Goal: Information Seeking & Learning: Find specific page/section

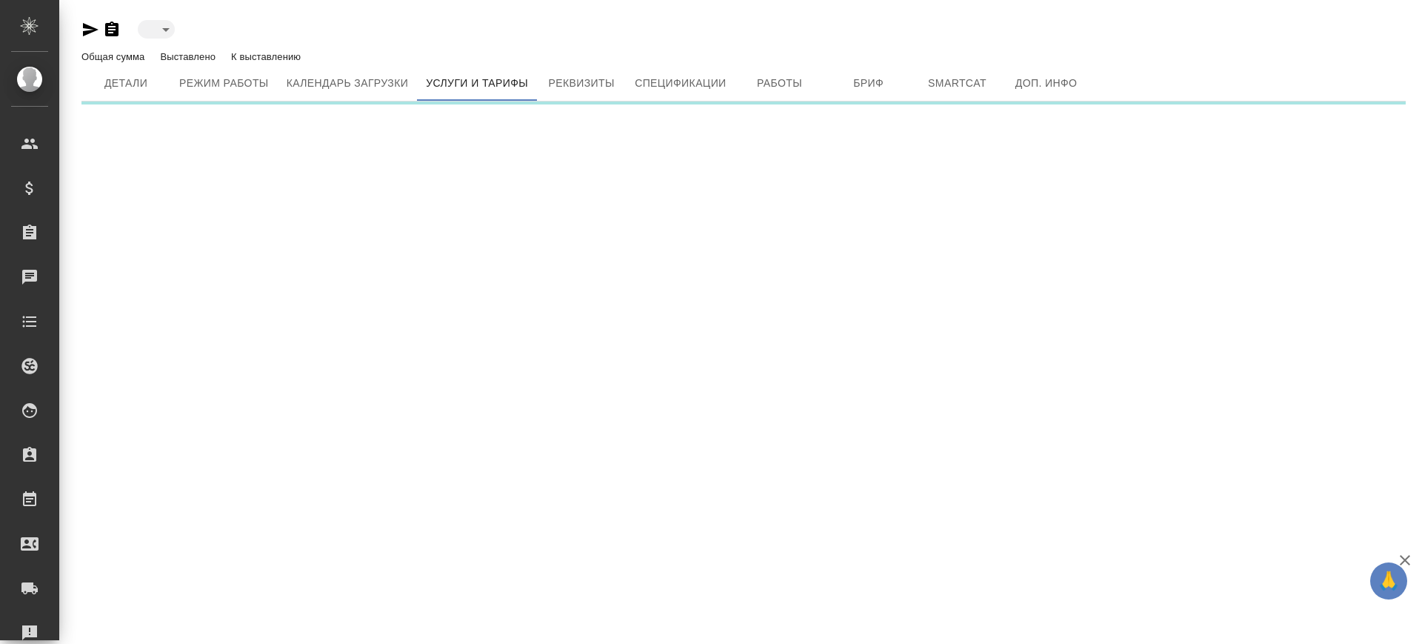
type input "active"
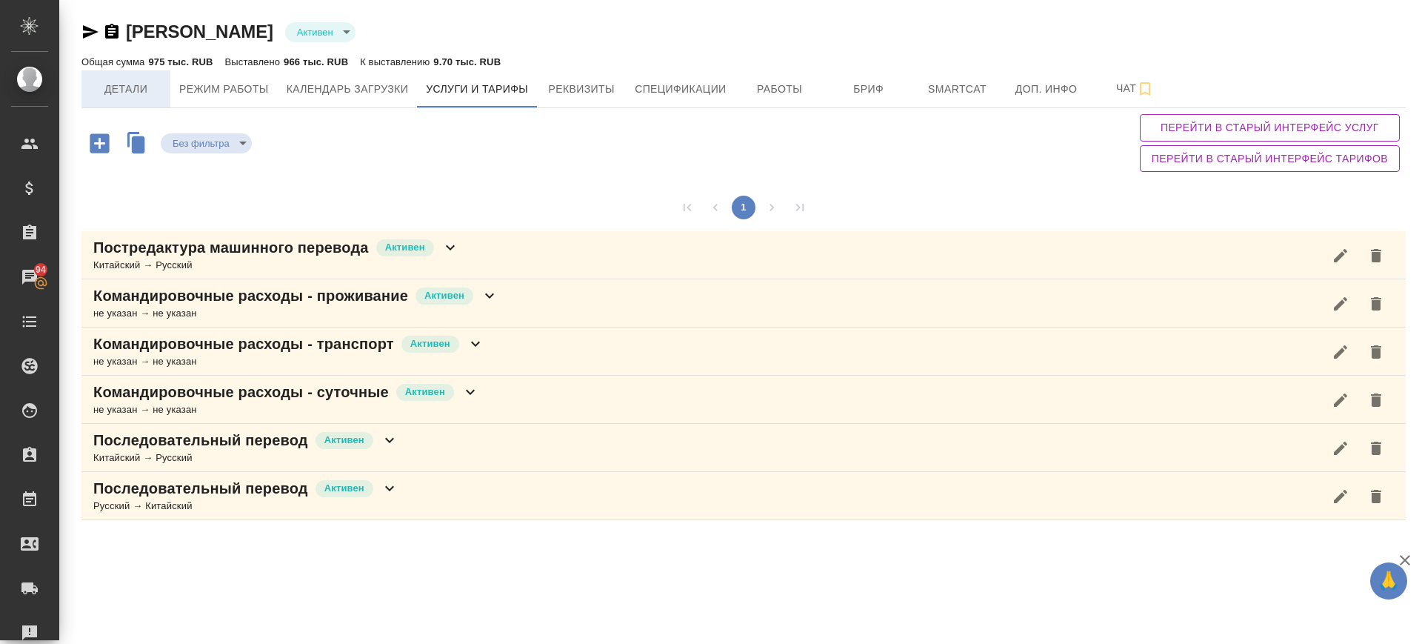
click at [124, 93] on span "Детали" at bounding box center [125, 89] width 71 height 19
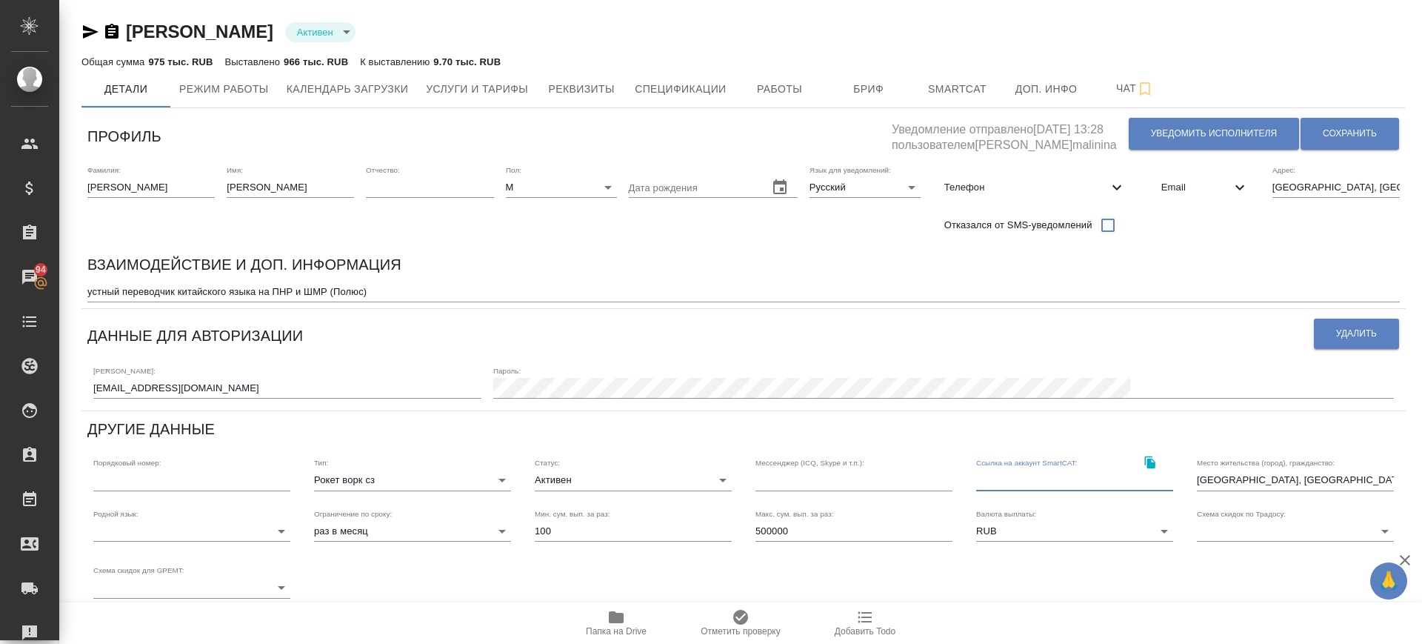
click at [999, 482] on input "text" at bounding box center [1074, 480] width 197 height 21
paste input "denisdol96@gmail.com"
type input "denisdol96@gmail.com"
click at [1327, 130] on span "Сохранить" at bounding box center [1350, 133] width 54 height 13
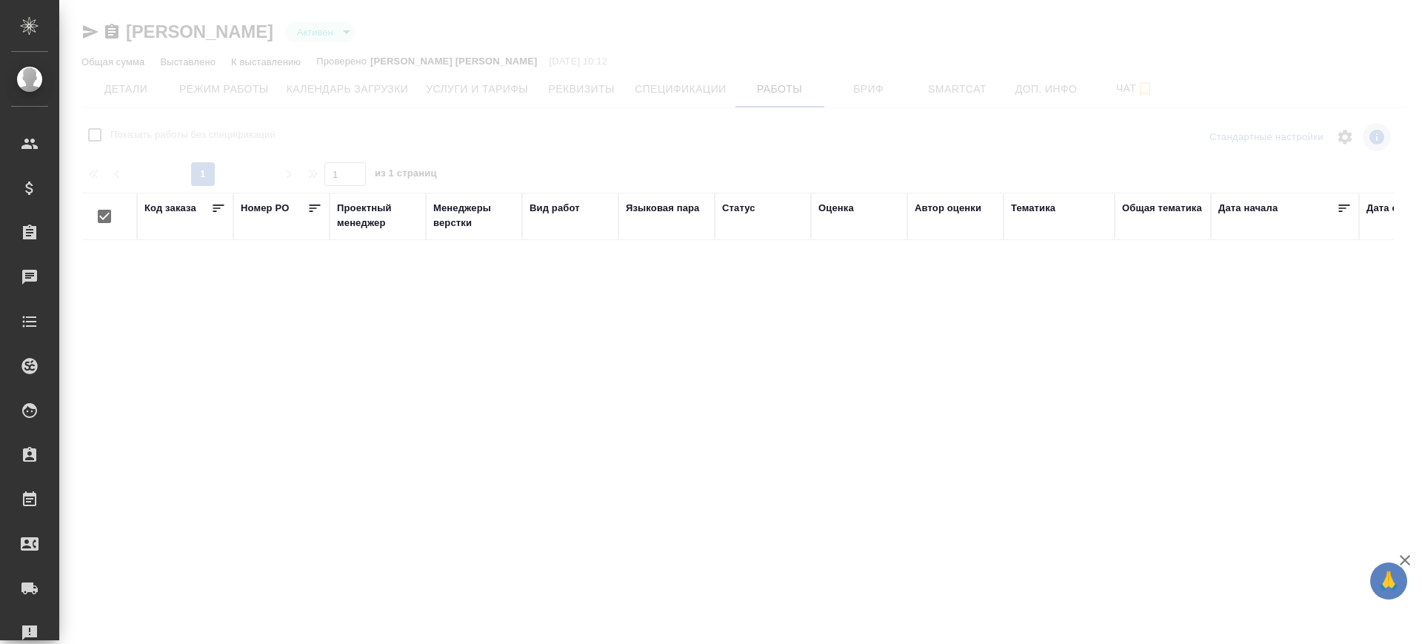
checkbox input "false"
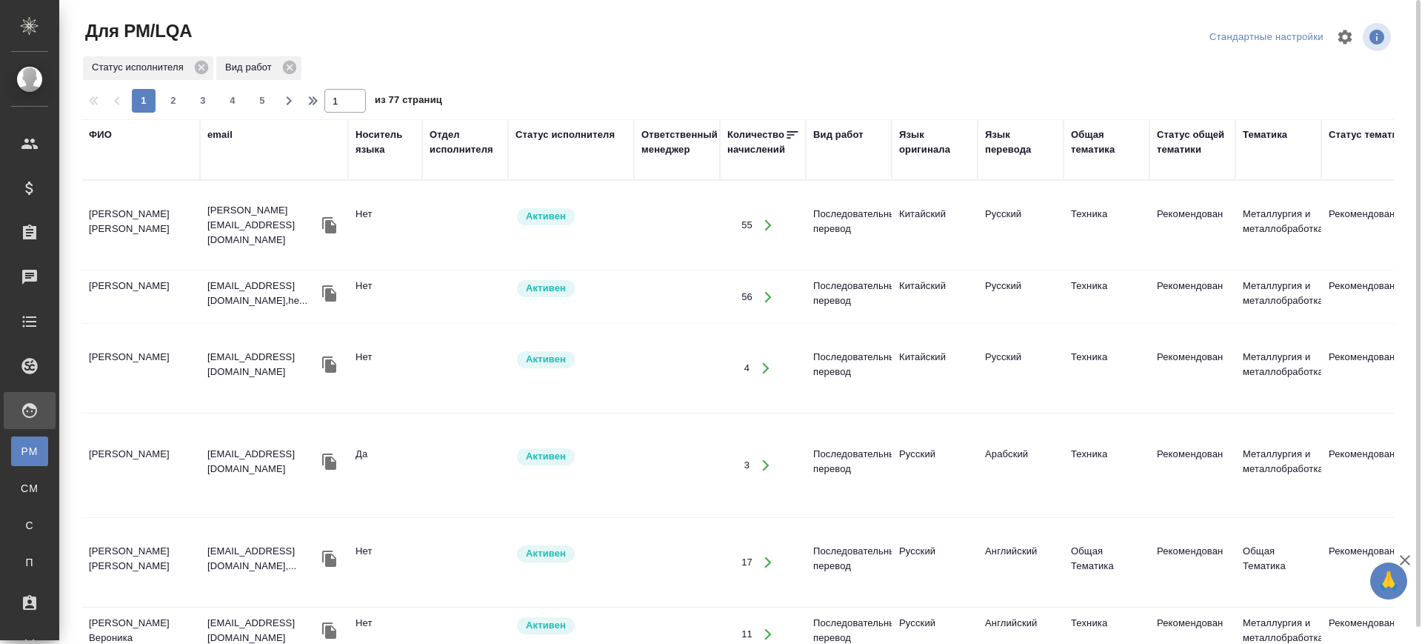
click at [943, 139] on div "Язык оригинала" at bounding box center [934, 142] width 71 height 30
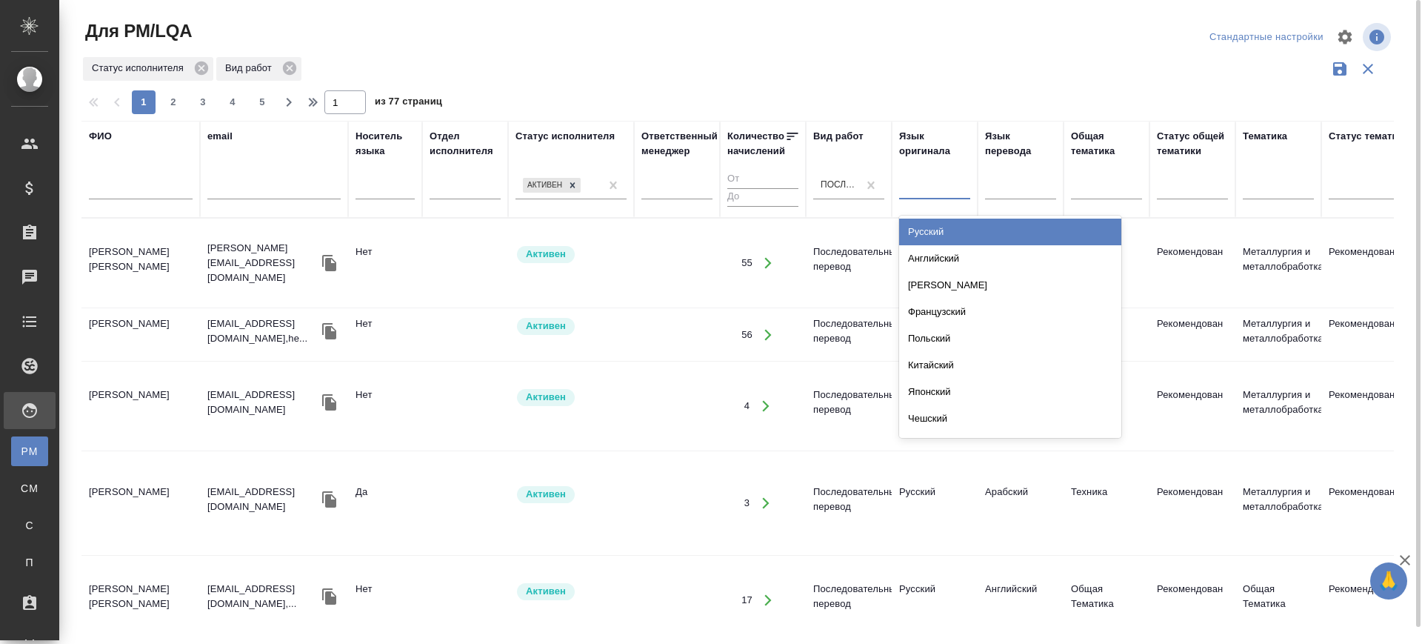
click at [930, 193] on div at bounding box center [934, 184] width 71 height 21
click at [935, 227] on div "Русский" at bounding box center [1010, 232] width 222 height 27
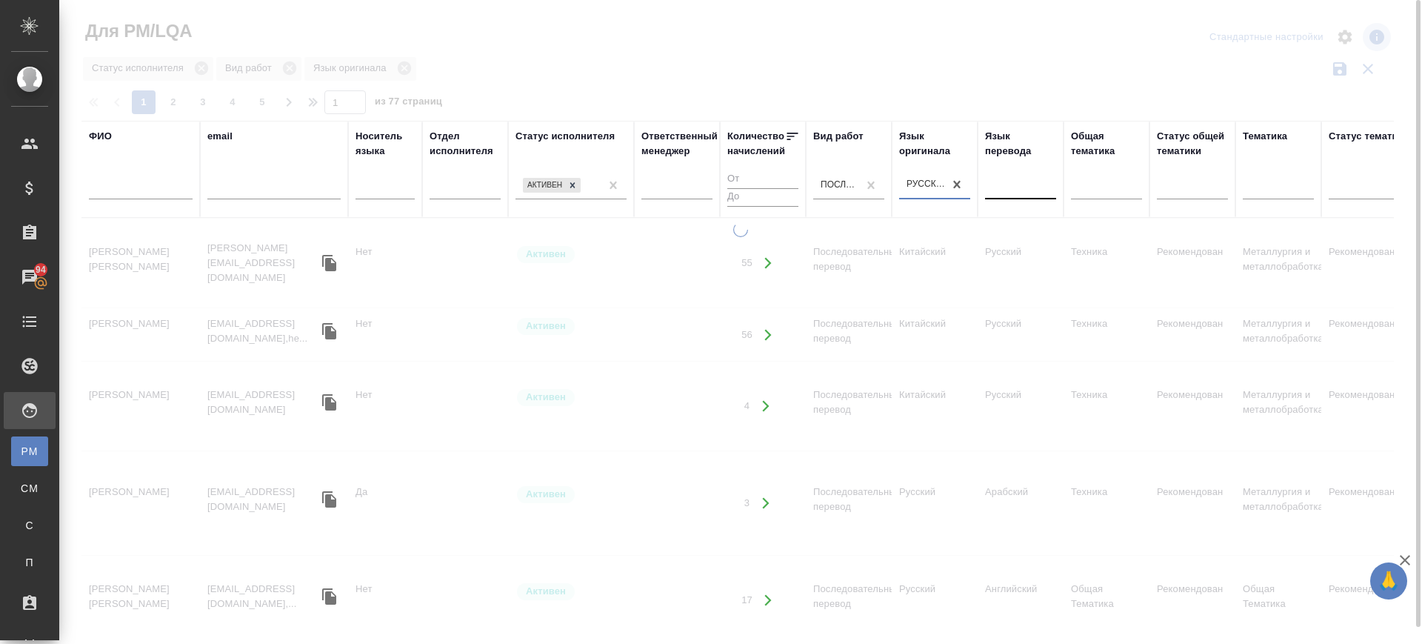
click at [1022, 189] on div at bounding box center [1020, 184] width 71 height 21
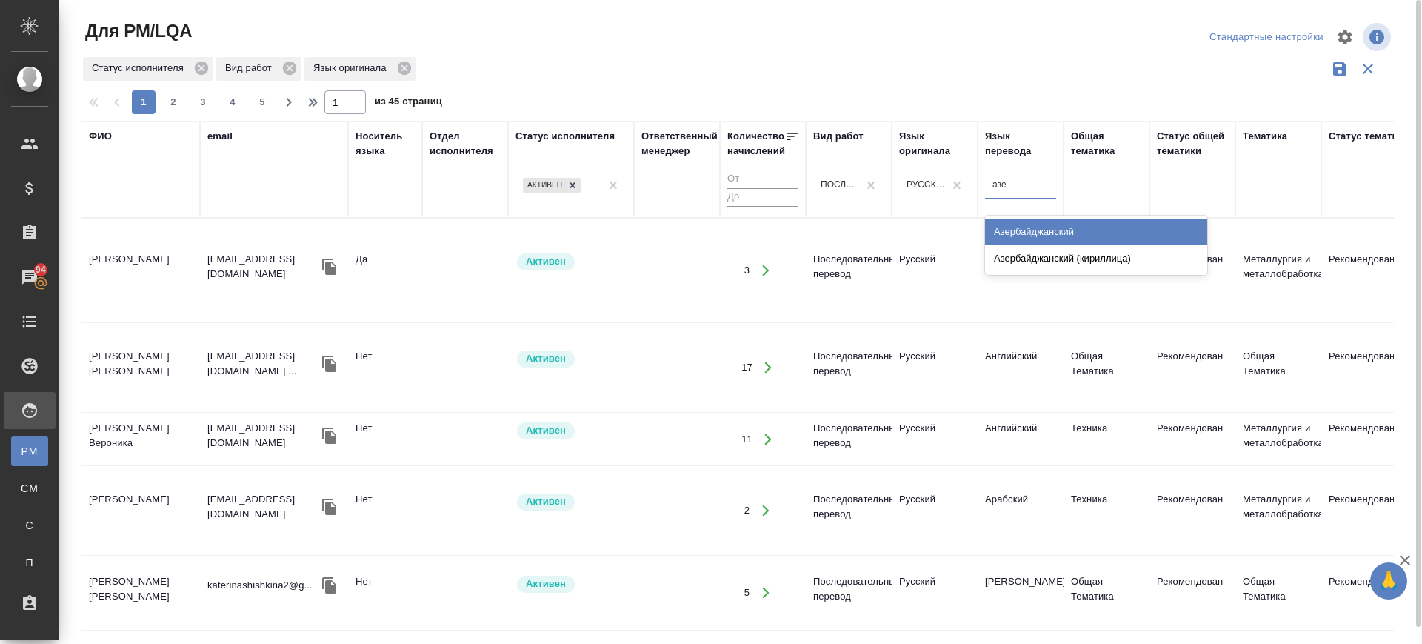
type input "азер"
drag, startPoint x: 1025, startPoint y: 233, endPoint x: 870, endPoint y: 184, distance: 163.1
click at [1026, 233] on div "Азербайджанский" at bounding box center [1096, 232] width 222 height 27
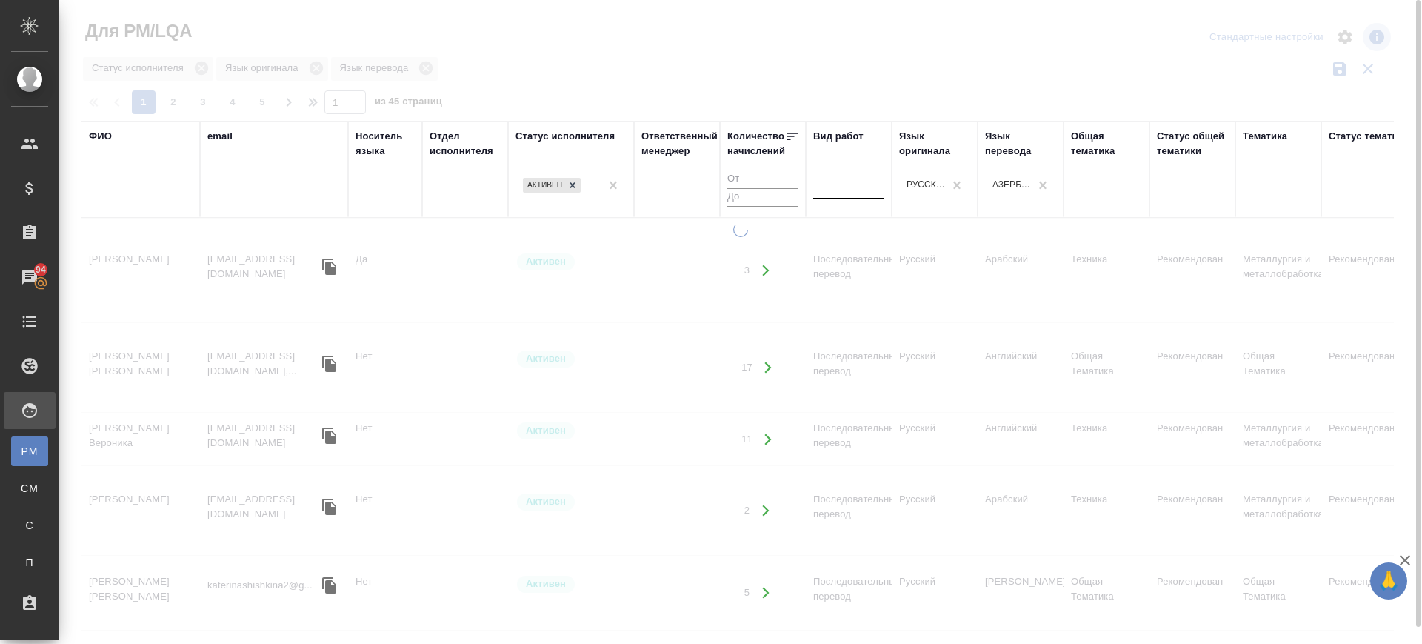
drag, startPoint x: 870, startPoint y: 184, endPoint x: 859, endPoint y: 184, distance: 11.1
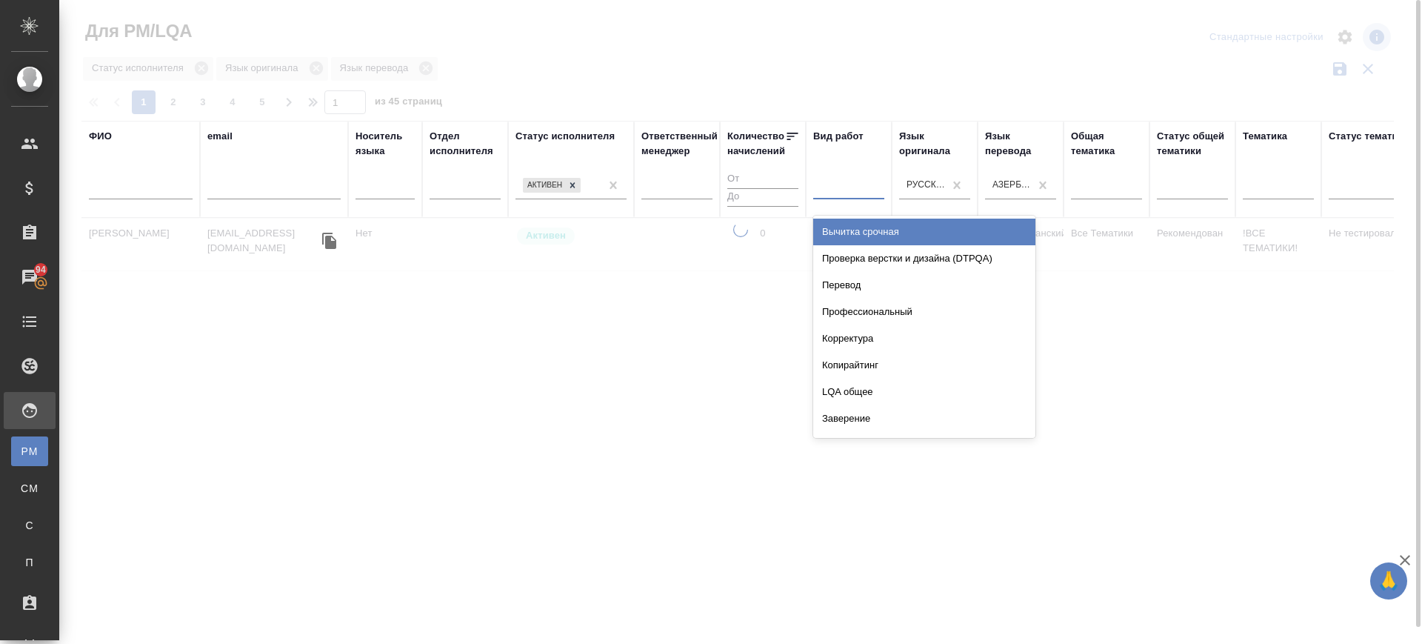
click at [849, 182] on div at bounding box center [848, 184] width 71 height 21
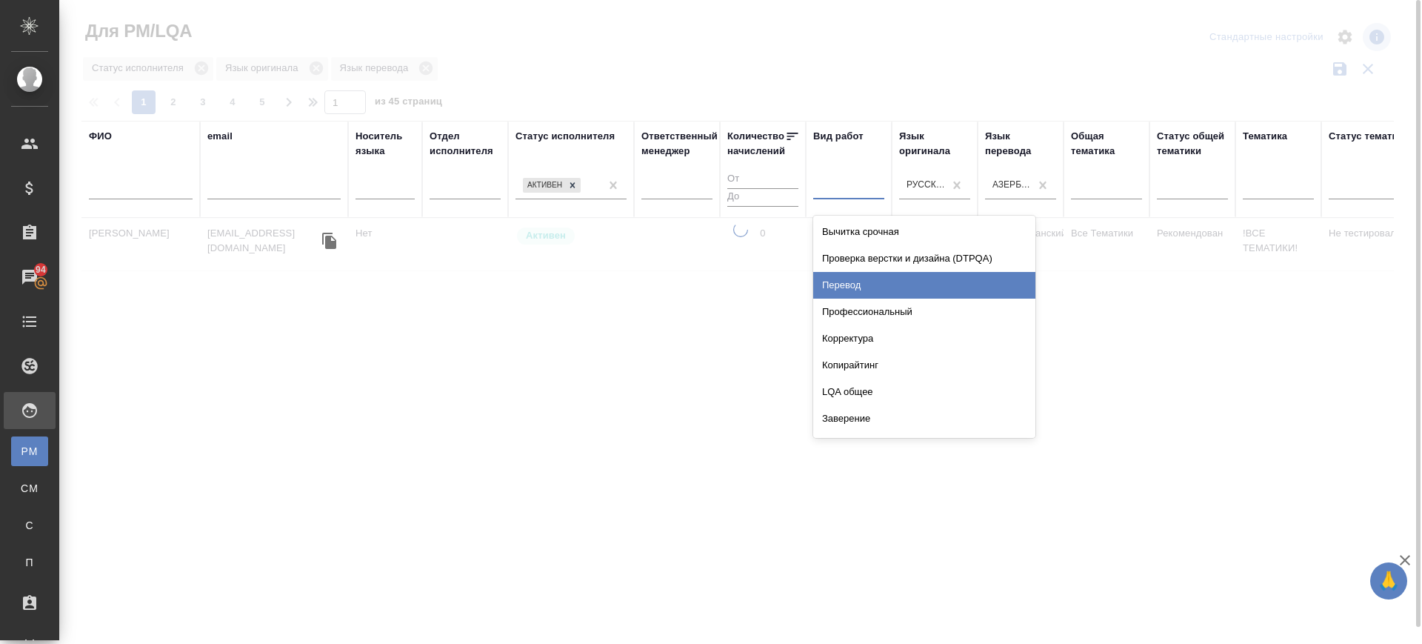
click at [868, 281] on div "Перевод" at bounding box center [924, 285] width 222 height 27
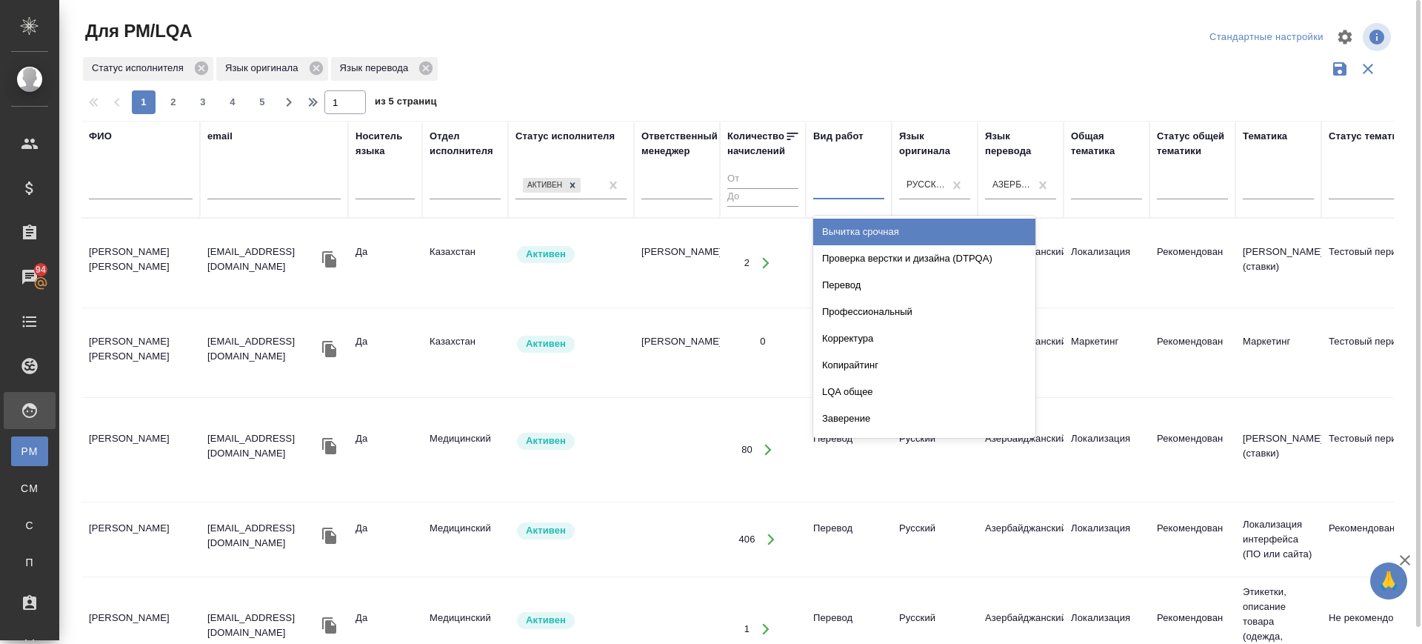
click at [872, 182] on div at bounding box center [848, 184] width 71 height 21
click at [859, 183] on div at bounding box center [848, 184] width 71 height 21
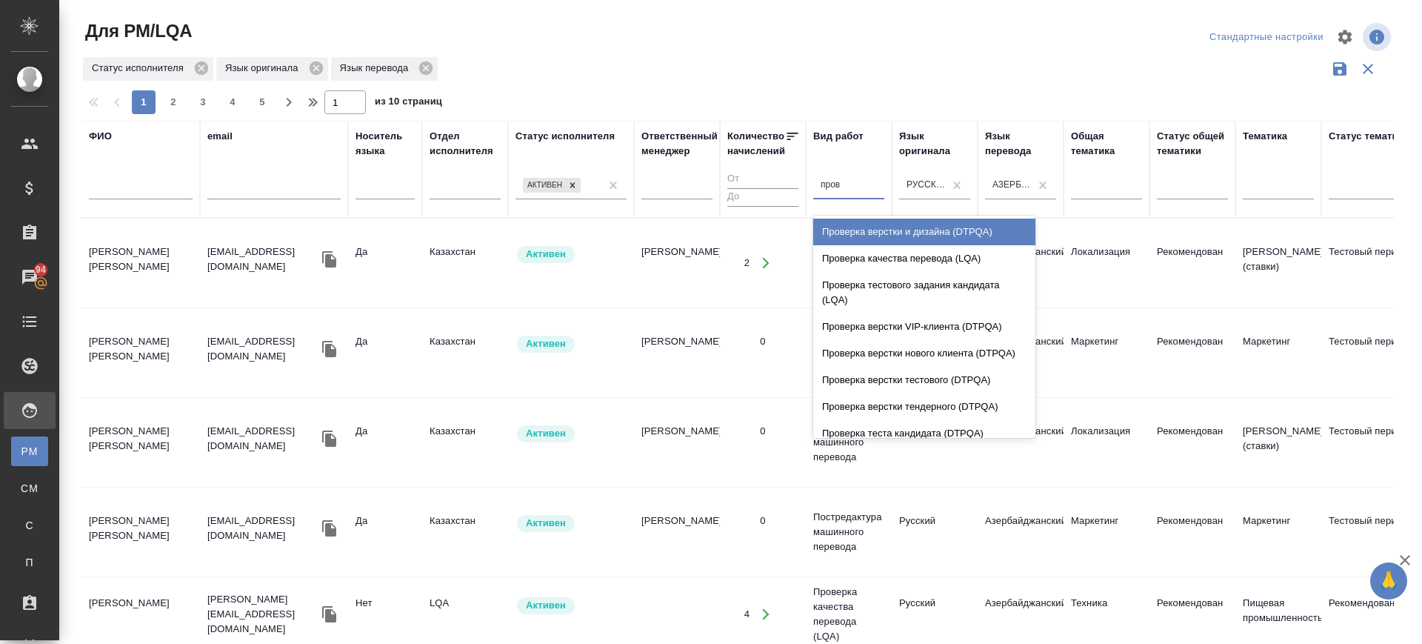
type input "прове"
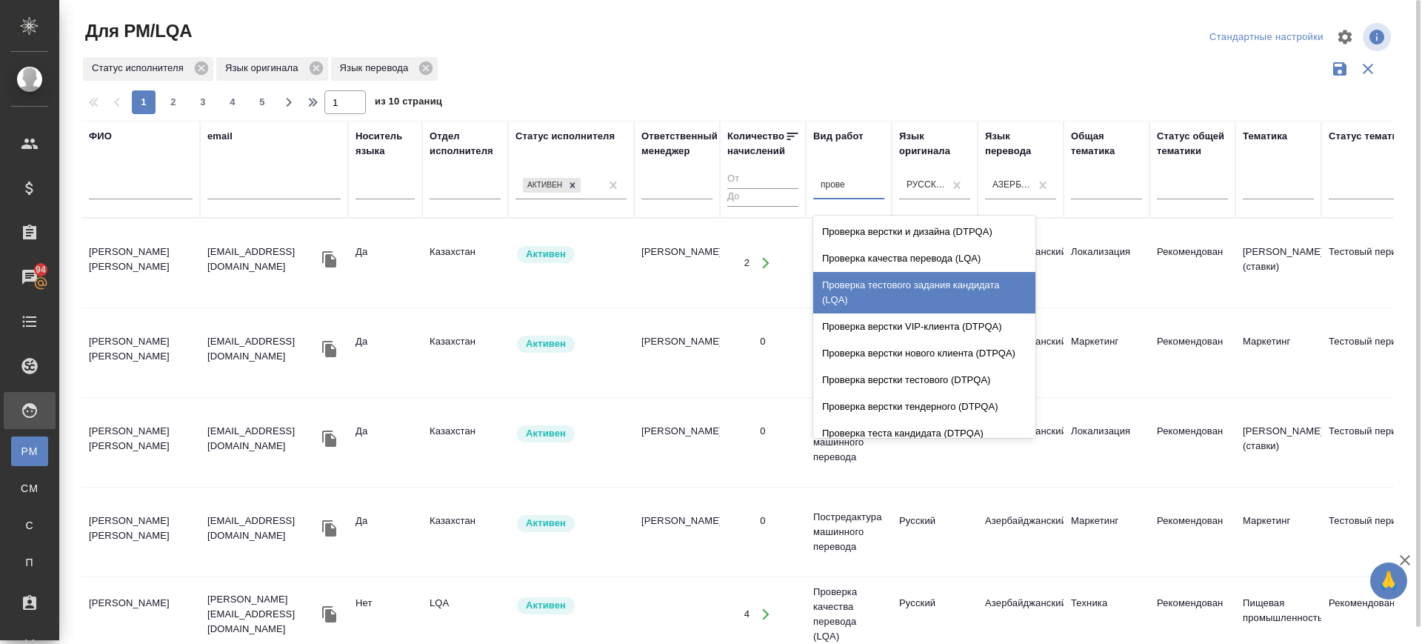
click at [910, 291] on div "Проверка тестового задания кандидата (LQA)" at bounding box center [924, 292] width 222 height 41
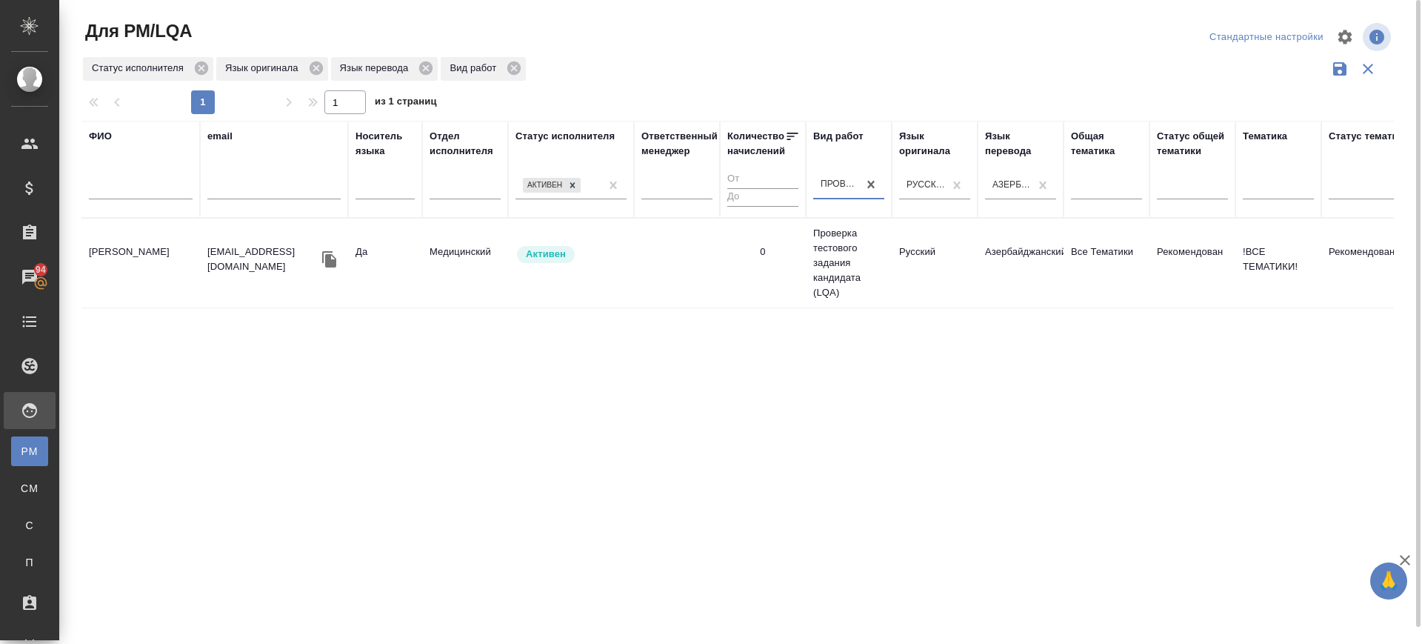
click at [330, 261] on icon "button" at bounding box center [329, 259] width 14 height 16
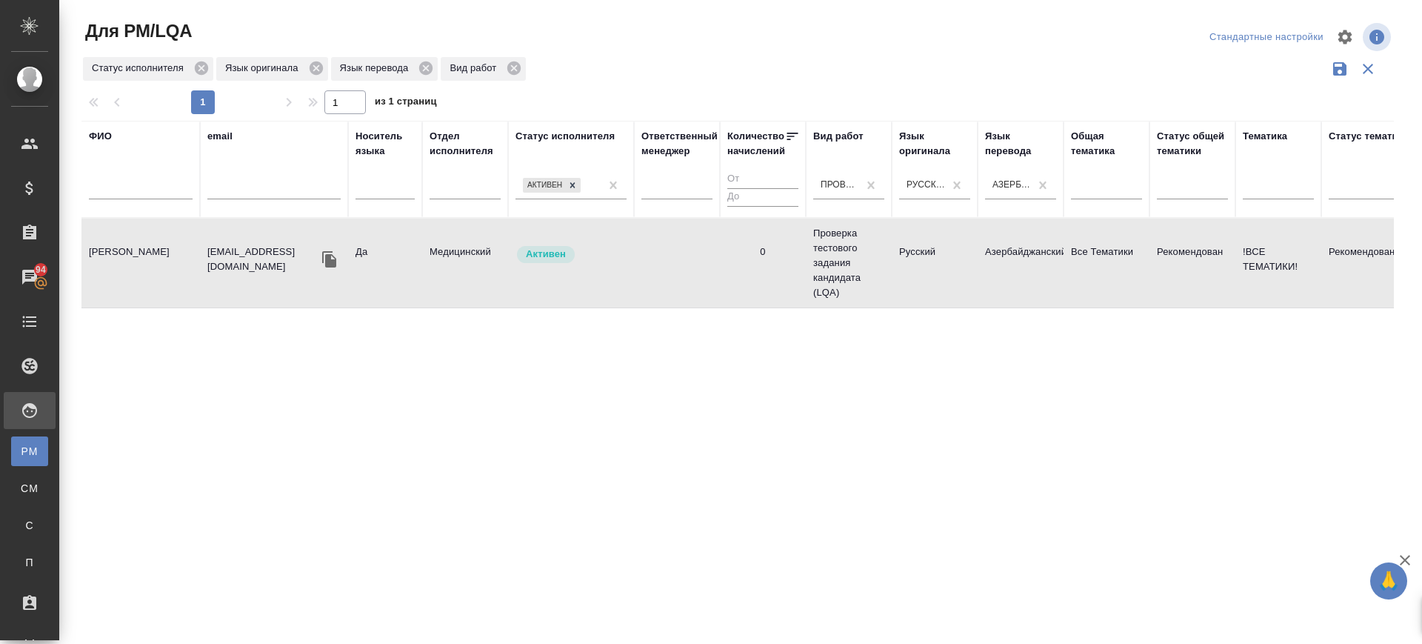
click at [107, 272] on td "[PERSON_NAME]" at bounding box center [140, 263] width 119 height 52
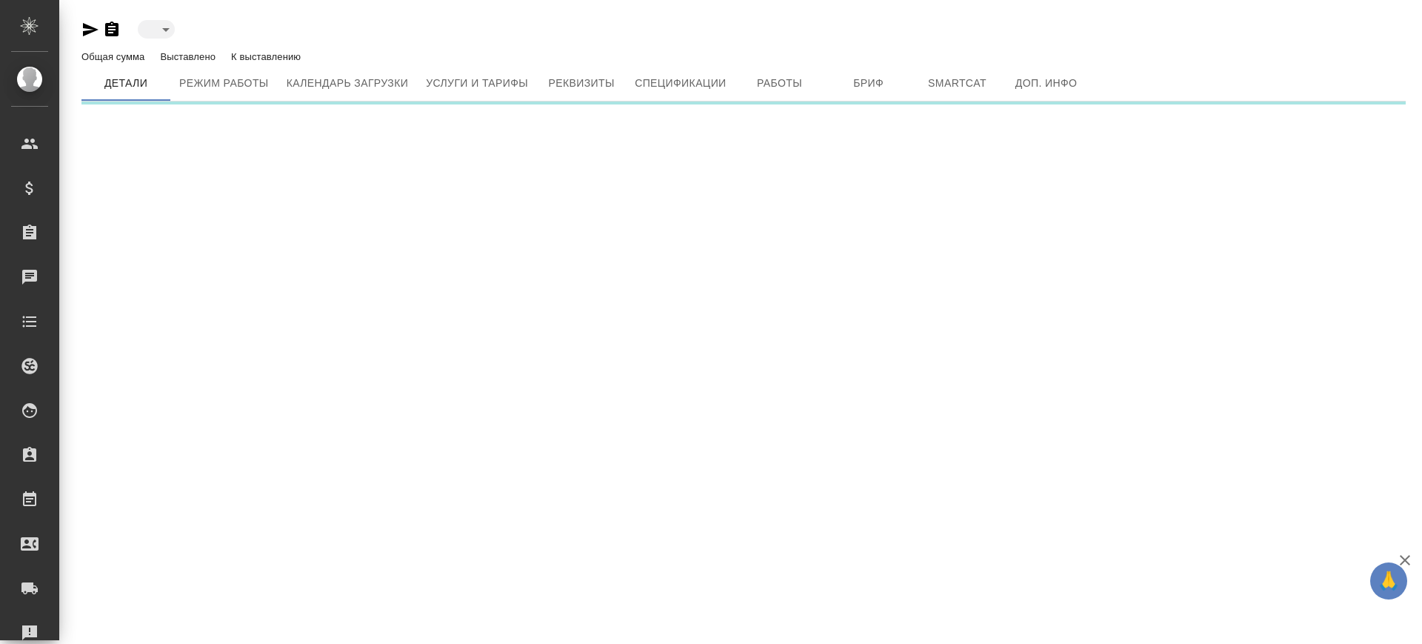
type input "active"
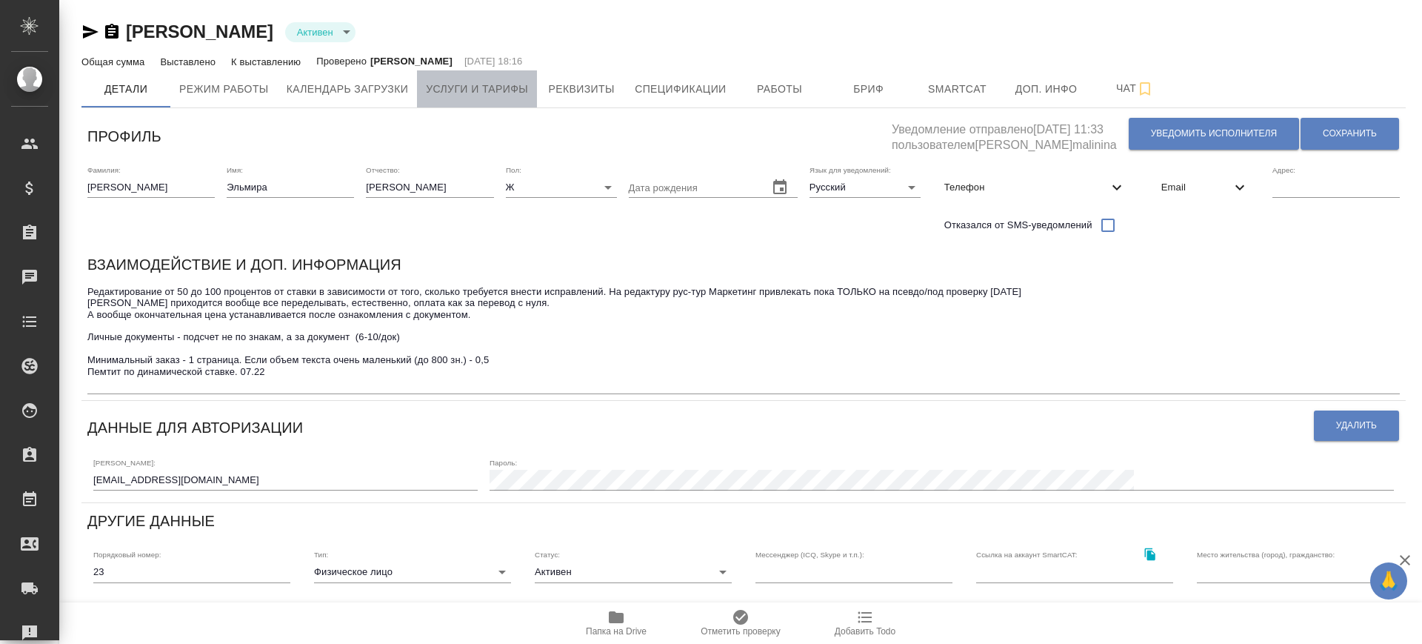
click at [511, 87] on span "Услуги и тарифы" at bounding box center [477, 89] width 102 height 19
type input ". SmartCAT"
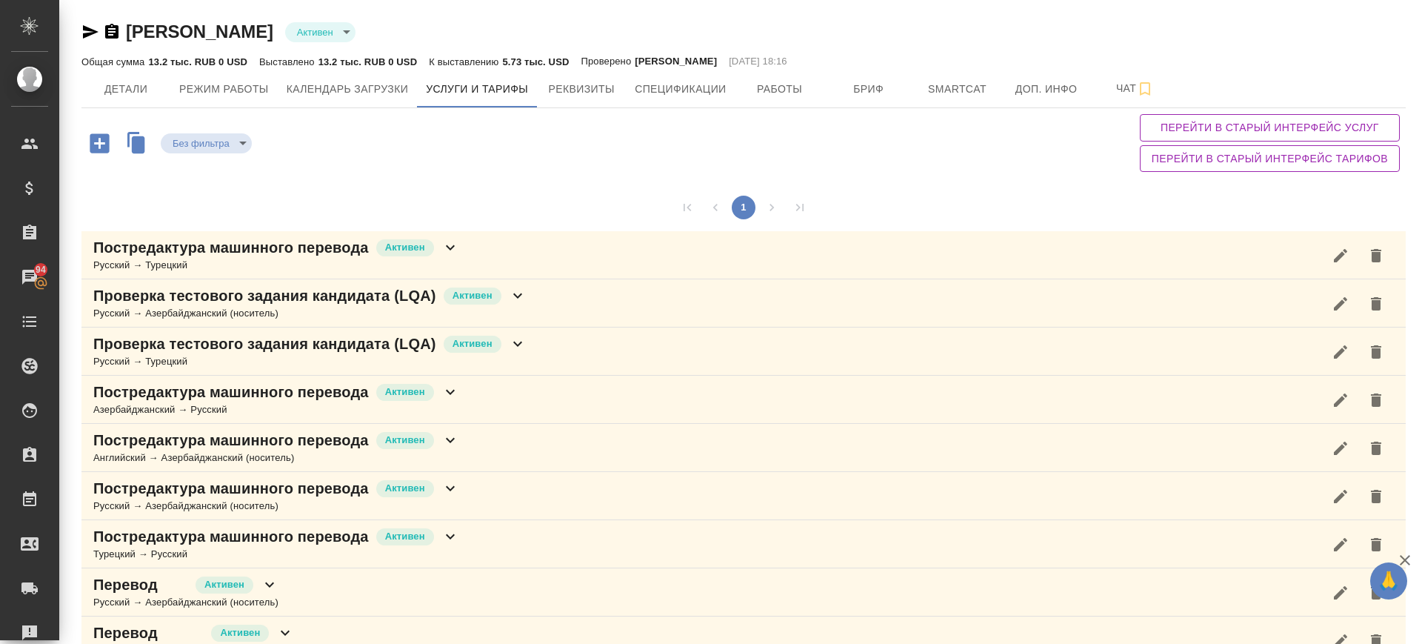
click at [548, 313] on div "Проверка тестового задания кандидата (LQA) Активен Русский → Азербайджанский (н…" at bounding box center [743, 303] width 1325 height 48
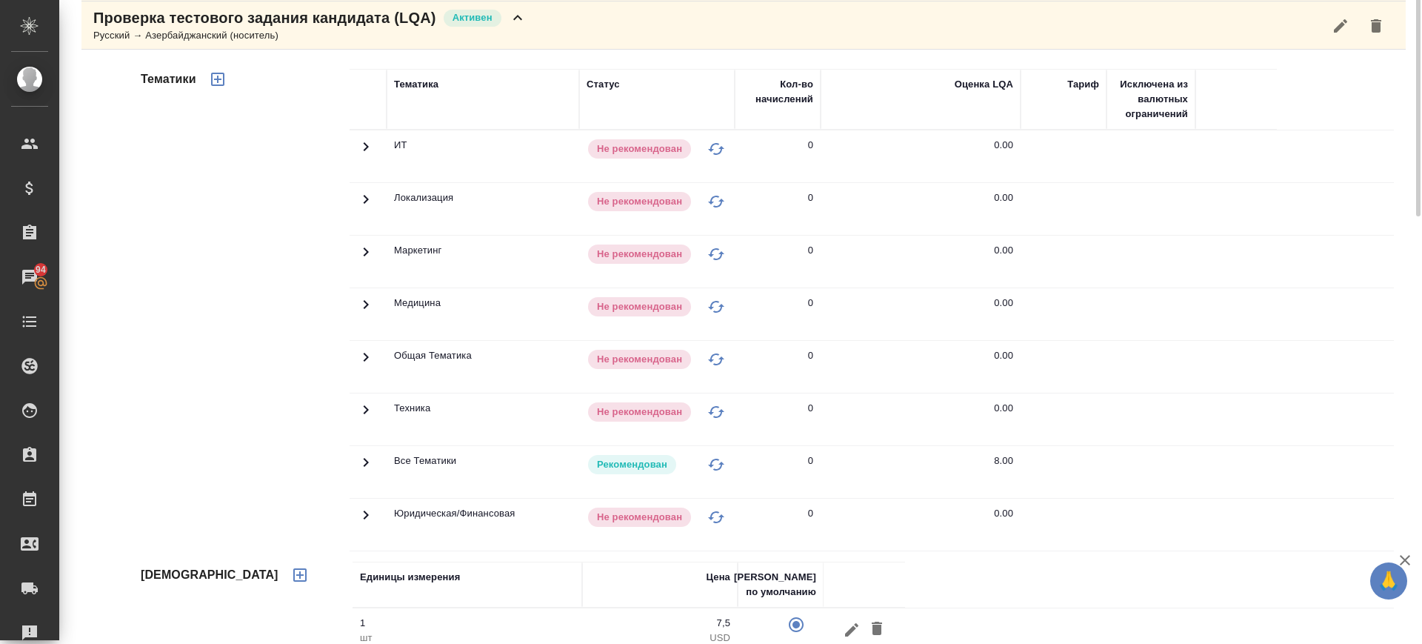
scroll to position [185, 0]
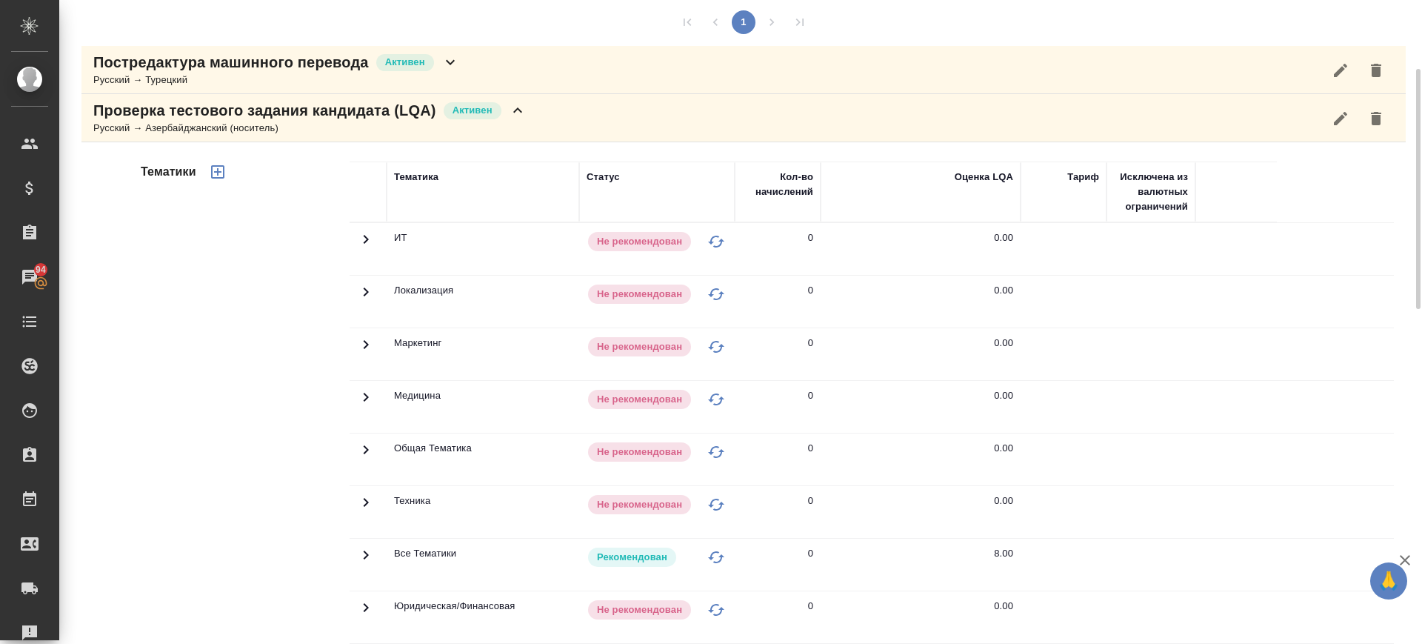
click at [556, 128] on div "Проверка тестового задания кандидата (LQA) Активен Русский → Азербайджанский (н…" at bounding box center [743, 118] width 1325 height 48
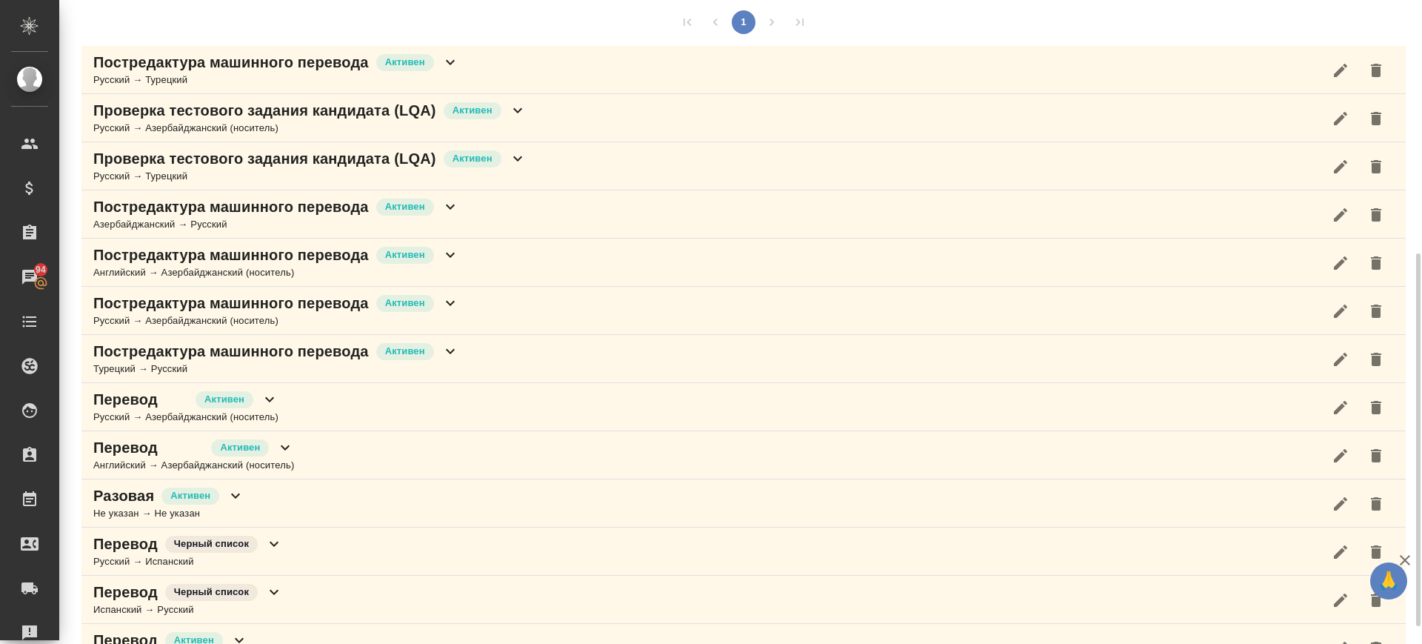
scroll to position [468, 0]
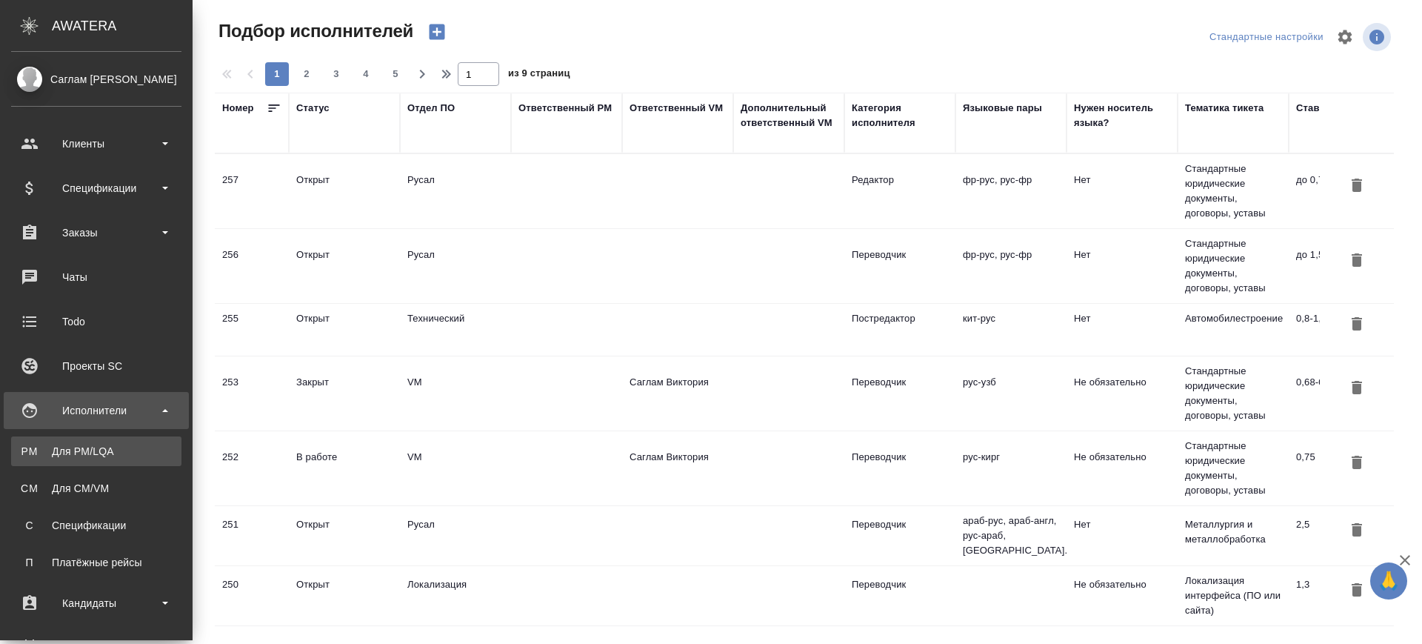
click at [75, 450] on div "Для PM/LQA" at bounding box center [97, 451] width 156 height 15
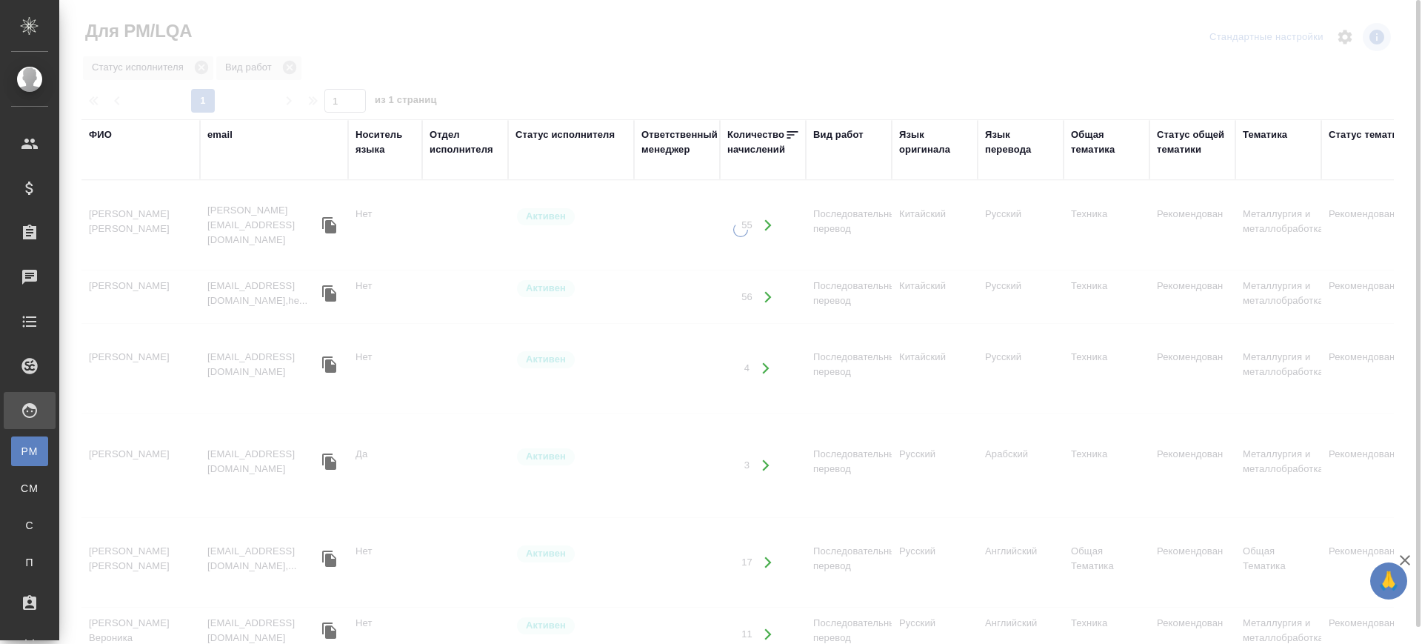
click at [922, 140] on div "Язык оригинала" at bounding box center [934, 142] width 71 height 30
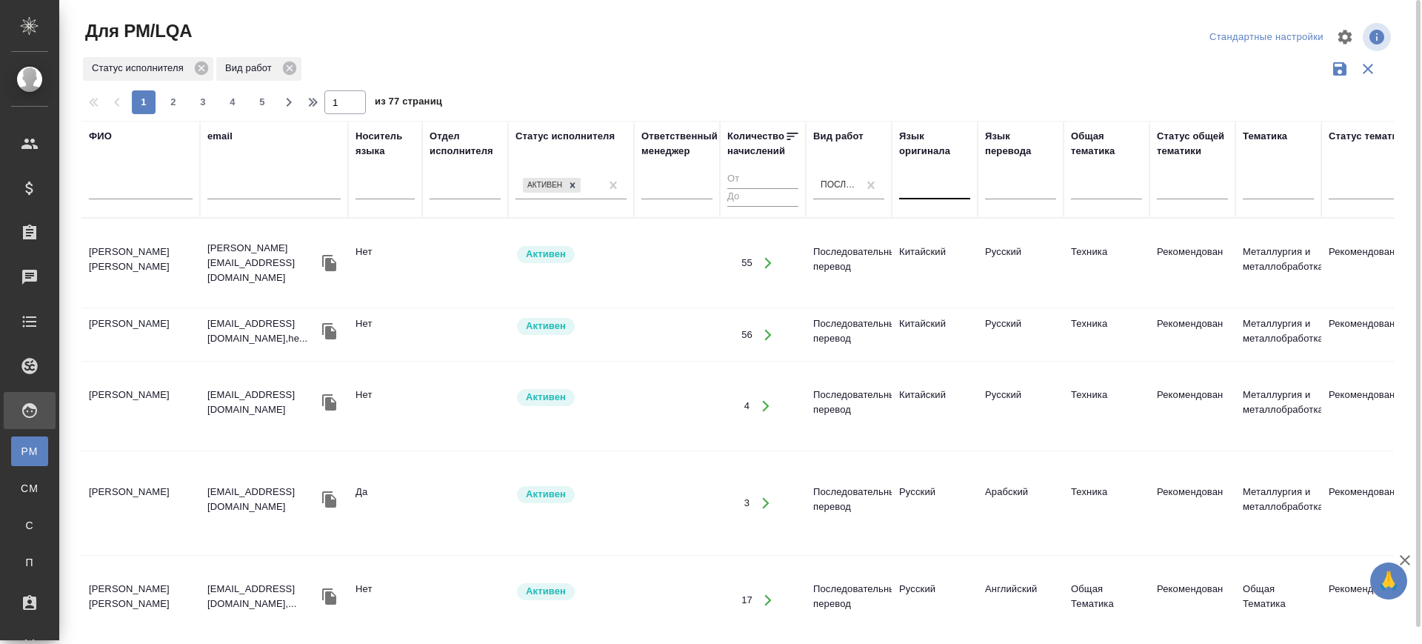
click at [945, 190] on div at bounding box center [934, 184] width 71 height 21
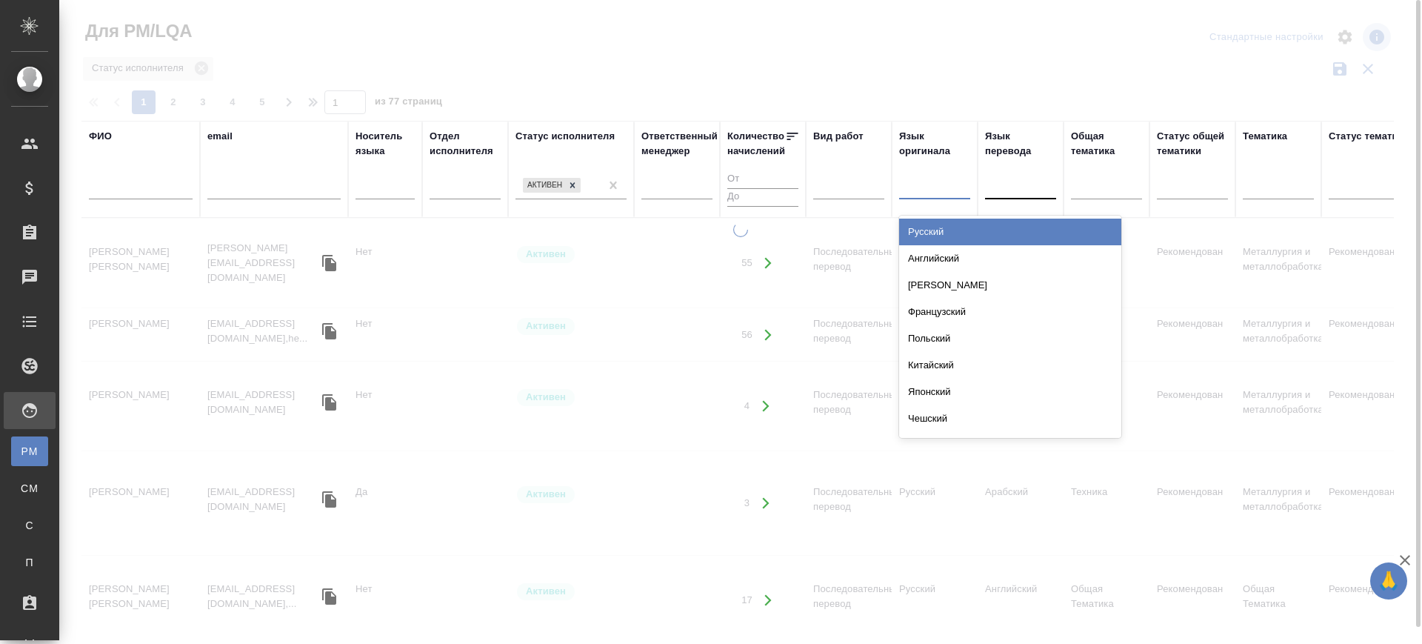
click at [950, 227] on div "Русский" at bounding box center [1010, 232] width 222 height 27
click at [1014, 189] on div at bounding box center [1020, 184] width 71 height 21
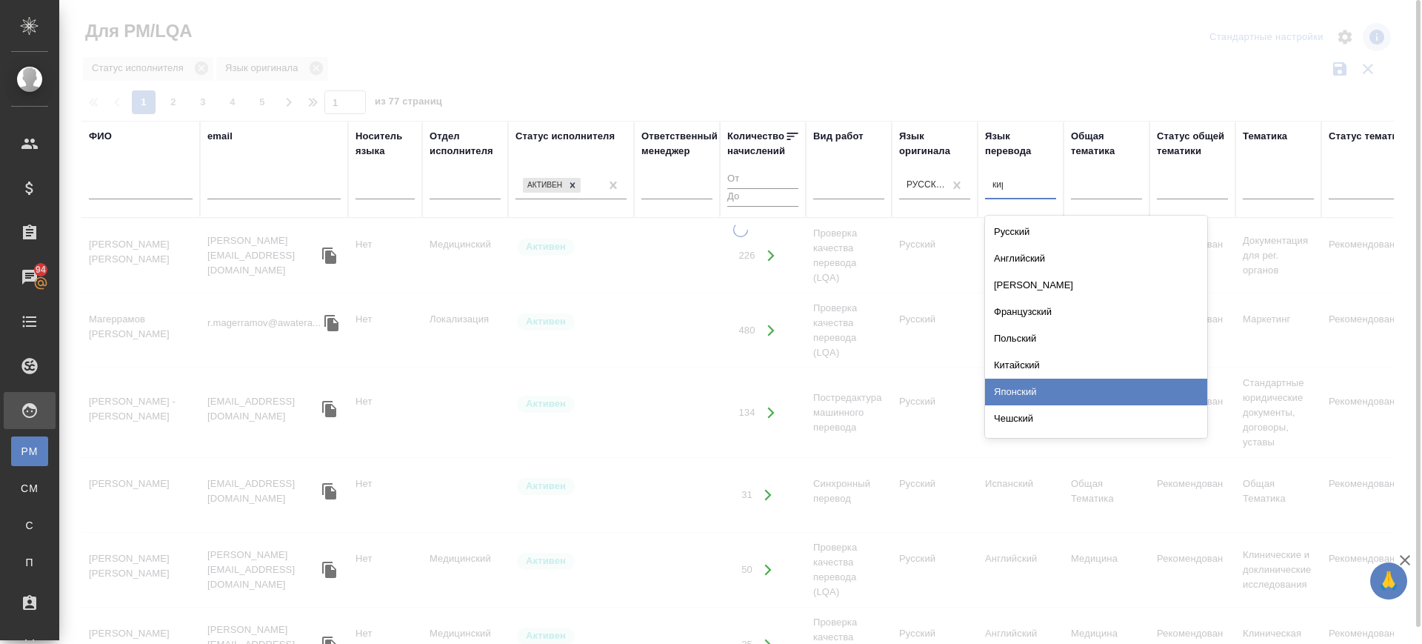
type input "кирг"
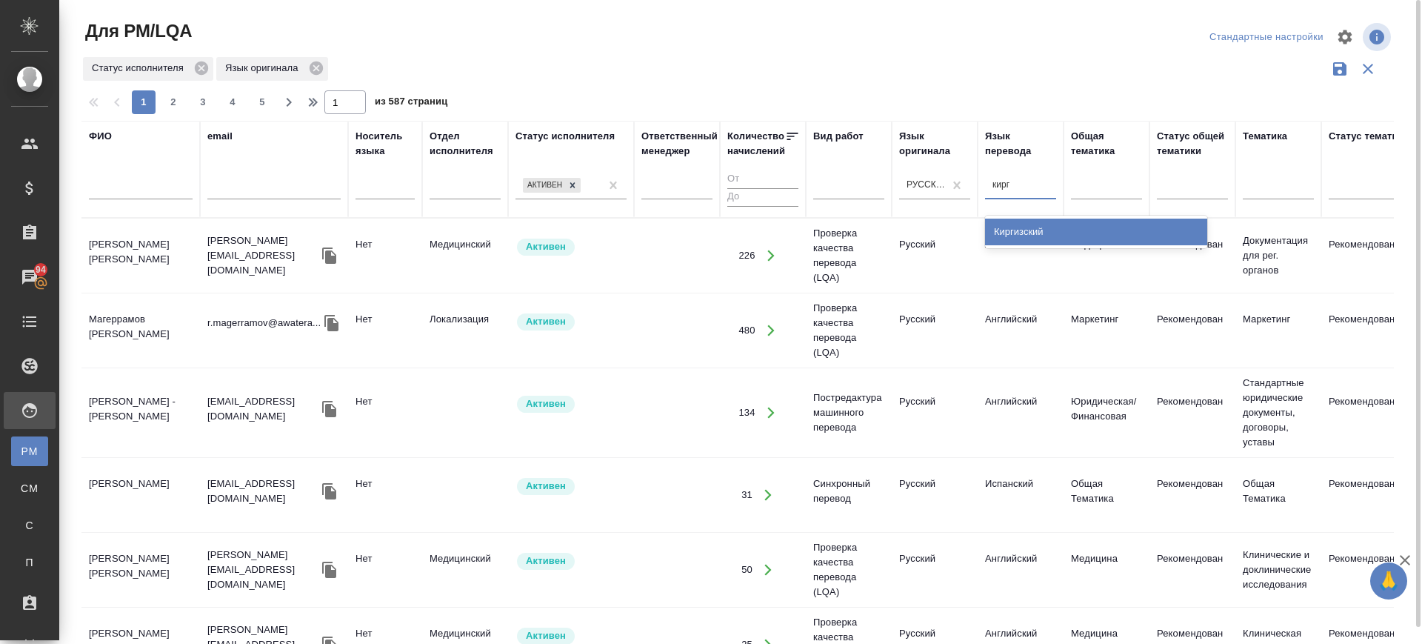
click at [1033, 227] on div "Киргизский" at bounding box center [1096, 232] width 222 height 27
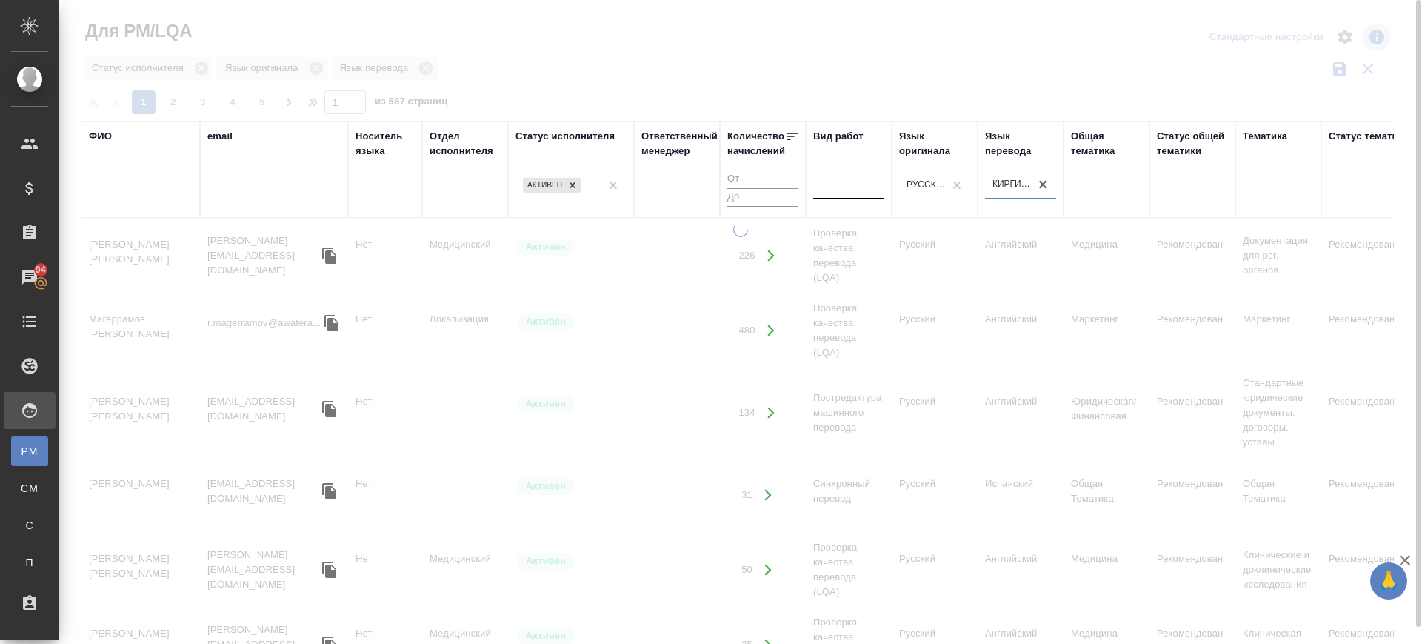
click at [851, 185] on div at bounding box center [848, 184] width 71 height 21
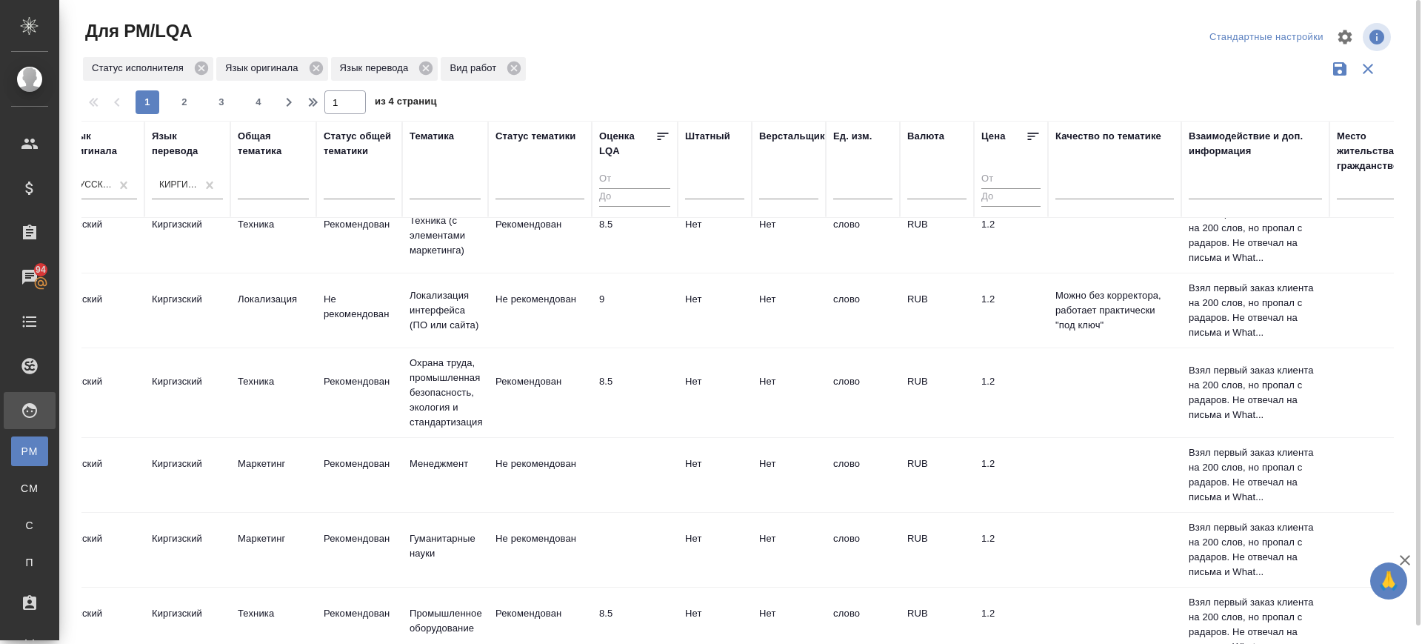
scroll to position [86, 833]
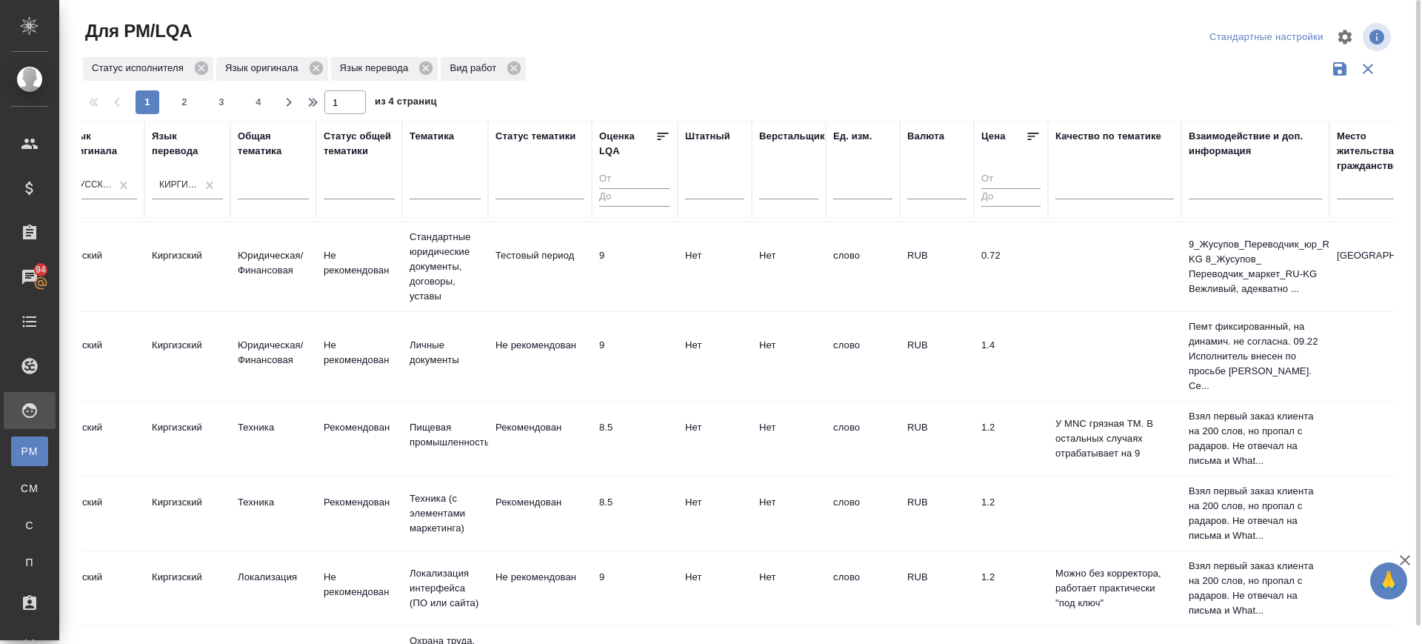
drag, startPoint x: 474, startPoint y: 340, endPoint x: 560, endPoint y: 411, distance: 111.6
click at [473, 339] on td "Личные документы" at bounding box center [445, 356] width 86 height 52
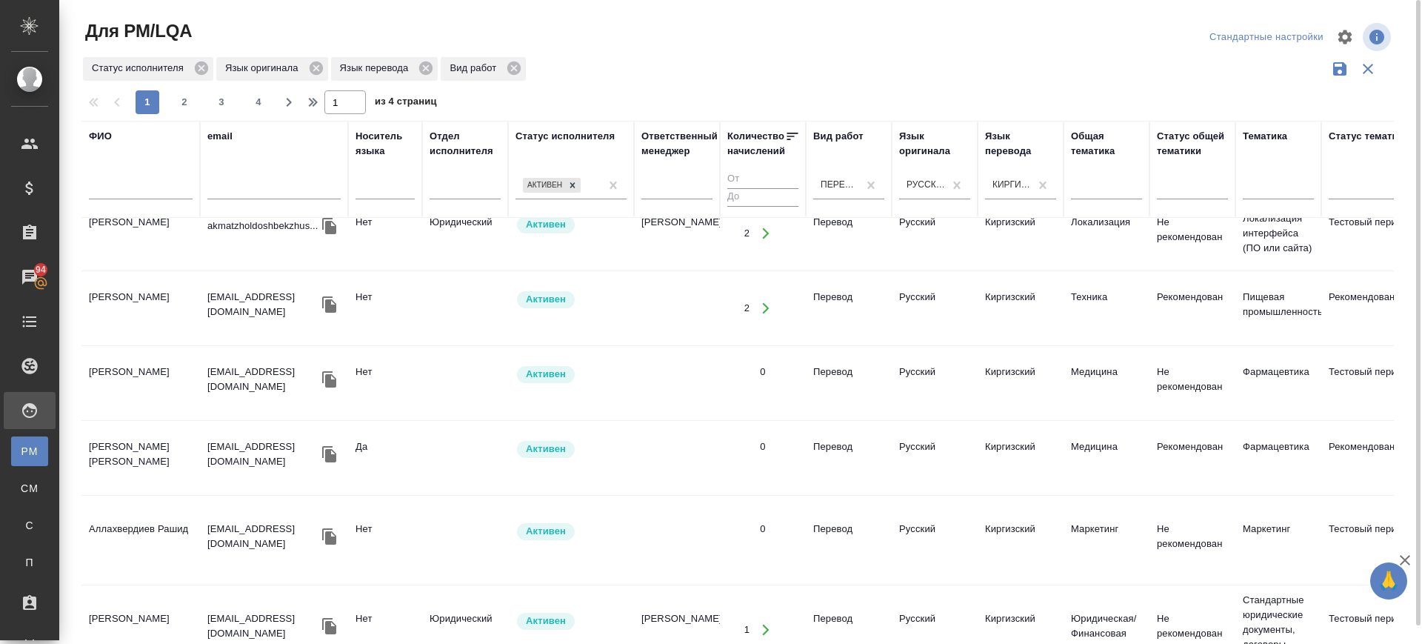
scroll to position [1382, 0]
